Goal: Transaction & Acquisition: Obtain resource

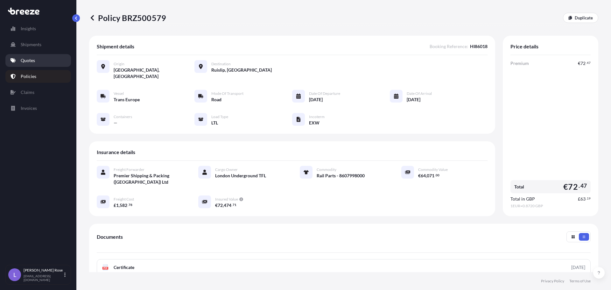
click at [32, 58] on p "Quotes" at bounding box center [28, 60] width 14 height 6
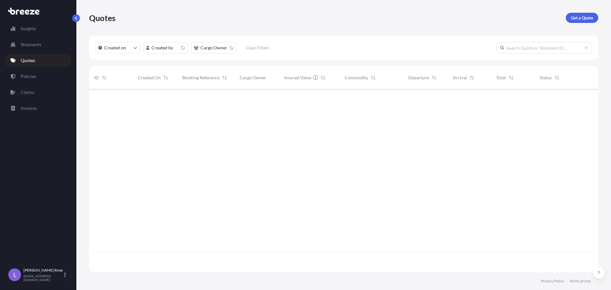
scroll to position [182, 505]
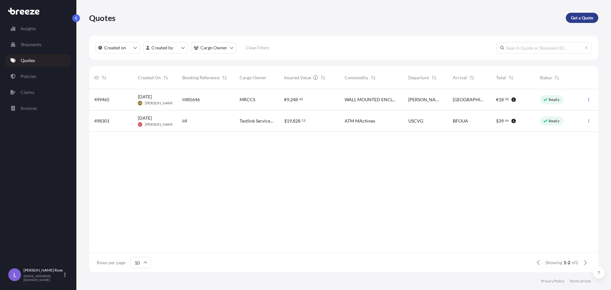
click at [581, 18] on p "Get a Quote" at bounding box center [582, 18] width 22 height 6
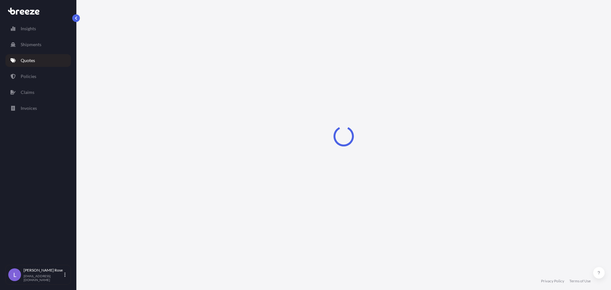
select select "Sea"
select select "1"
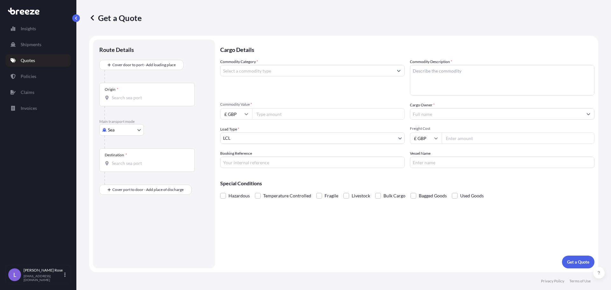
click at [128, 132] on body "Insights Shipments Quotes Policies Claims Invoices L [PERSON_NAME] [PERSON_NAME…" at bounding box center [305, 145] width 611 height 290
click at [118, 169] on span "Road" at bounding box center [116, 169] width 10 height 6
select select "Road"
